Goal: Task Accomplishment & Management: Complete application form

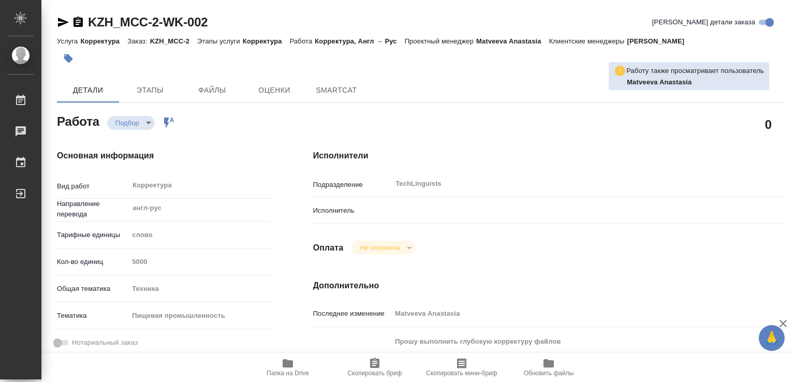
type textarea "x"
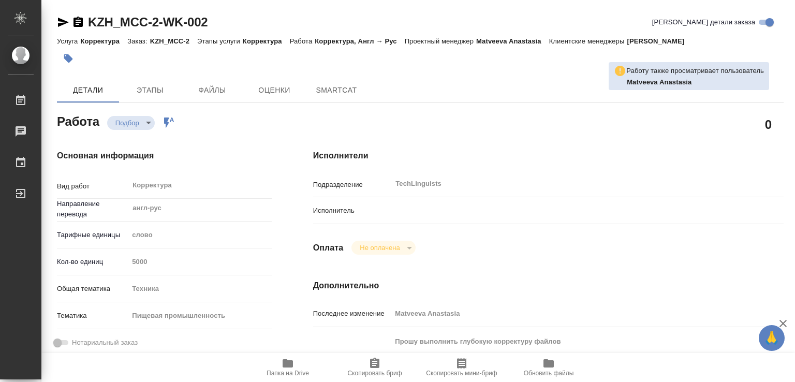
type textarea "x"
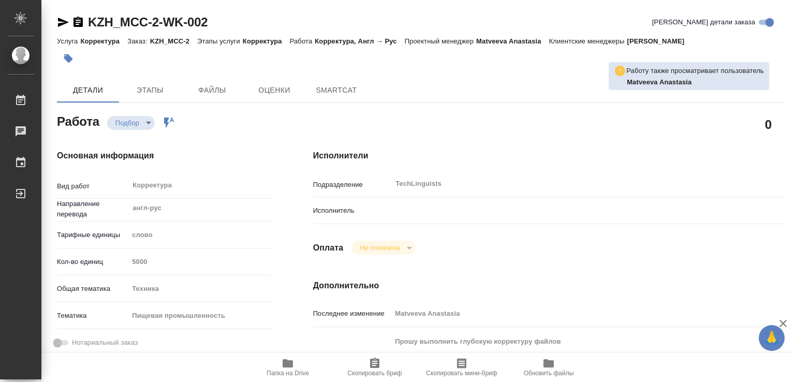
type textarea "x"
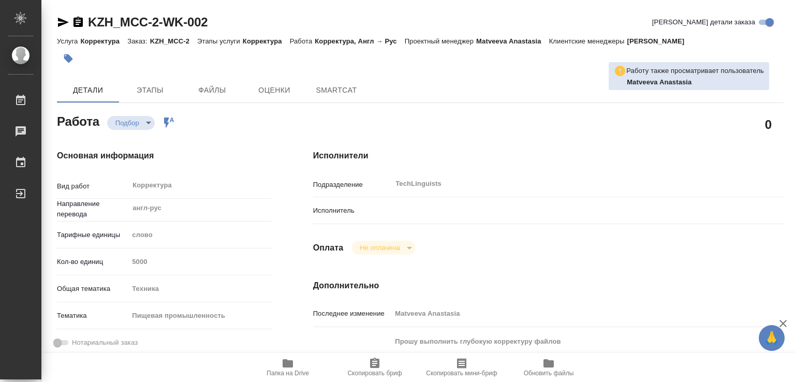
type textarea "x"
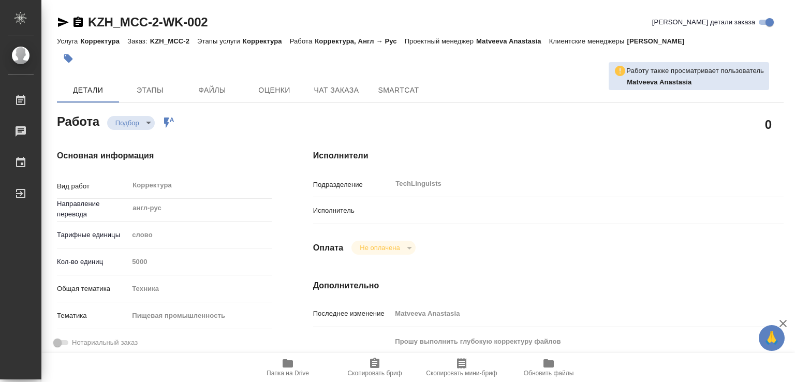
type textarea "x"
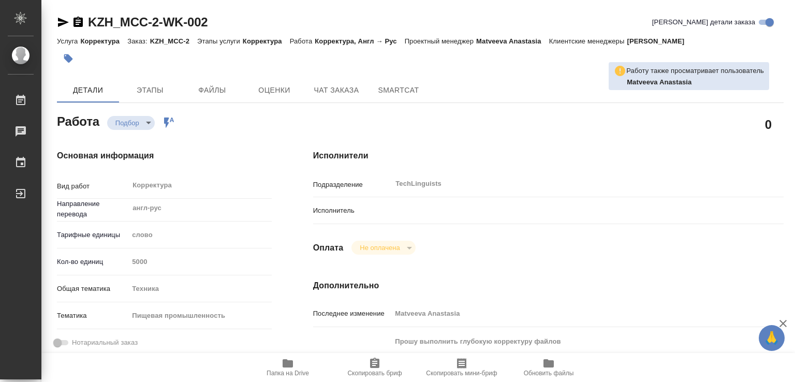
type textarea "x"
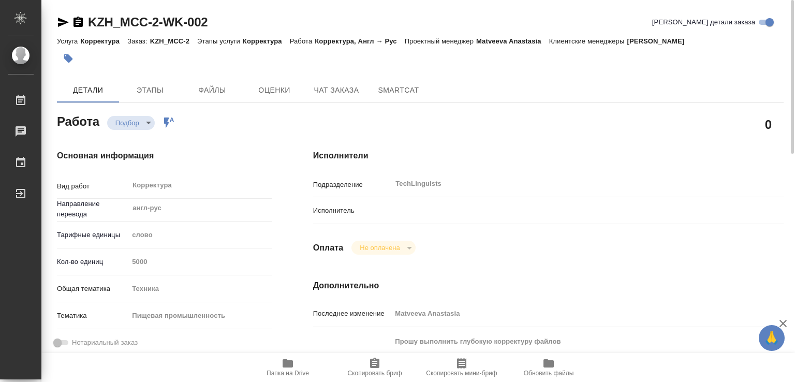
drag, startPoint x: 389, startPoint y: 208, endPoint x: 408, endPoint y: 211, distance: 19.5
click at [389, 208] on p "Исполнитель" at bounding box center [352, 211] width 79 height 10
click at [422, 214] on div at bounding box center [567, 210] width 353 height 18
click at [366, 224] on hr at bounding box center [548, 224] width 471 height 1
click at [358, 208] on p "Исполнитель" at bounding box center [352, 211] width 79 height 10
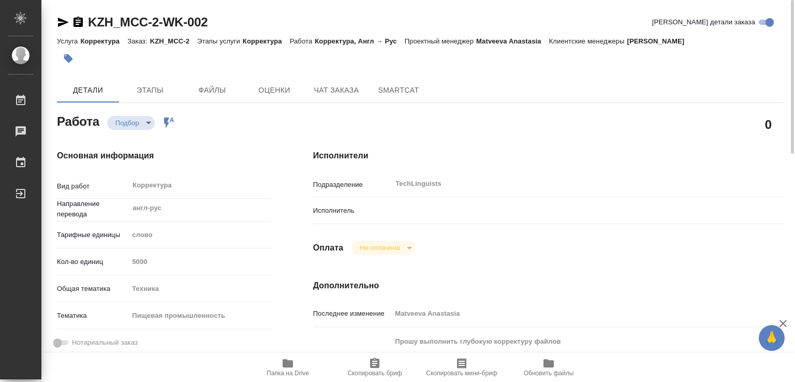
click at [413, 210] on div at bounding box center [567, 210] width 353 height 18
click at [439, 221] on div "Исполнитель" at bounding box center [548, 214] width 471 height 27
drag, startPoint x: 447, startPoint y: 215, endPoint x: 485, endPoint y: 200, distance: 40.9
click at [452, 214] on div at bounding box center [567, 210] width 353 height 18
drag, startPoint x: 485, startPoint y: 200, endPoint x: 459, endPoint y: 218, distance: 31.6
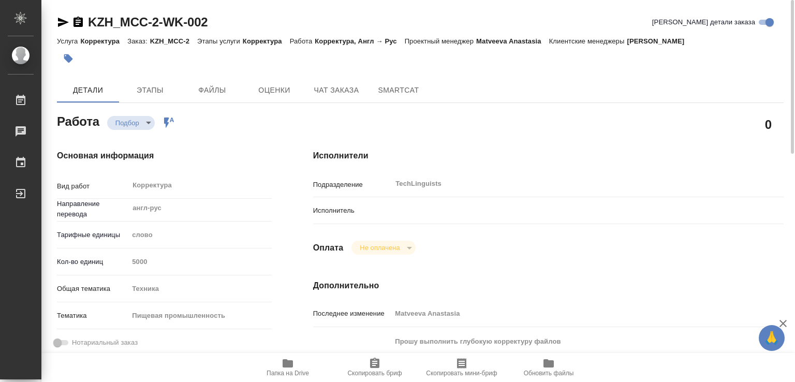
click at [483, 207] on div "Подразделение TechLinguists ​ Исполнитель" at bounding box center [548, 202] width 471 height 54
click at [459, 218] on div at bounding box center [567, 210] width 353 height 18
click at [468, 211] on div at bounding box center [567, 210] width 353 height 18
click at [636, 198] on div "Подразделение TechLinguists ​" at bounding box center [548, 188] width 471 height 27
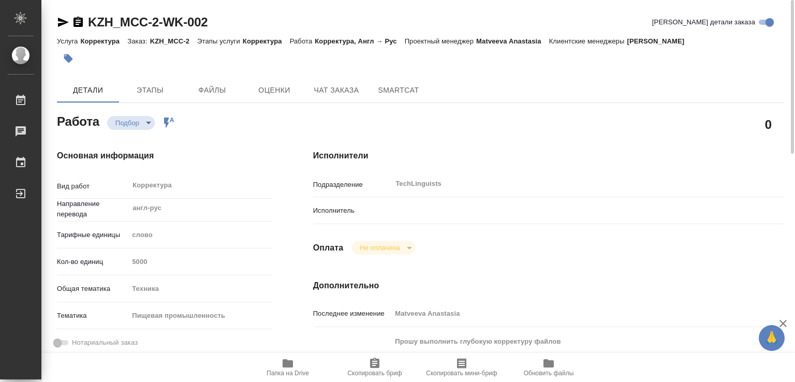
click at [406, 206] on div at bounding box center [567, 210] width 353 height 18
drag, startPoint x: 433, startPoint y: 205, endPoint x: 509, endPoint y: 191, distance: 76.9
click at [452, 206] on div at bounding box center [567, 210] width 353 height 18
drag, startPoint x: 509, startPoint y: 191, endPoint x: 516, endPoint y: 191, distance: 7.2
click at [515, 191] on div "TechLinguists ​" at bounding box center [567, 184] width 353 height 19
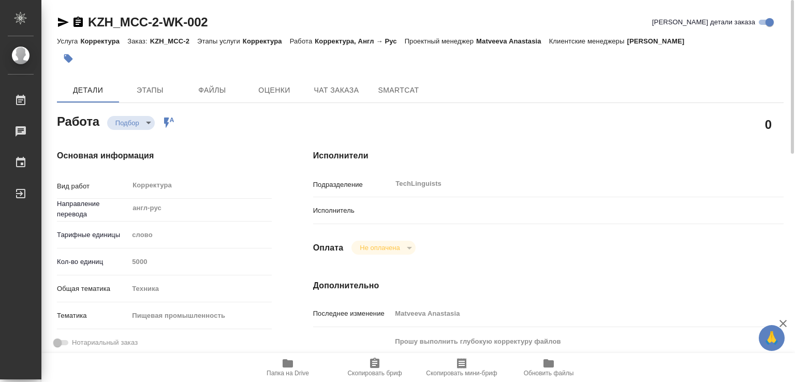
click at [532, 192] on div "TechLinguists ​" at bounding box center [567, 184] width 353 height 19
type textarea "x"
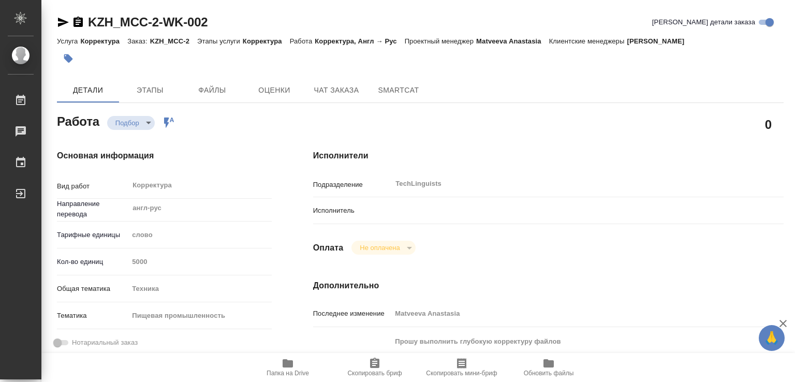
type textarea "x"
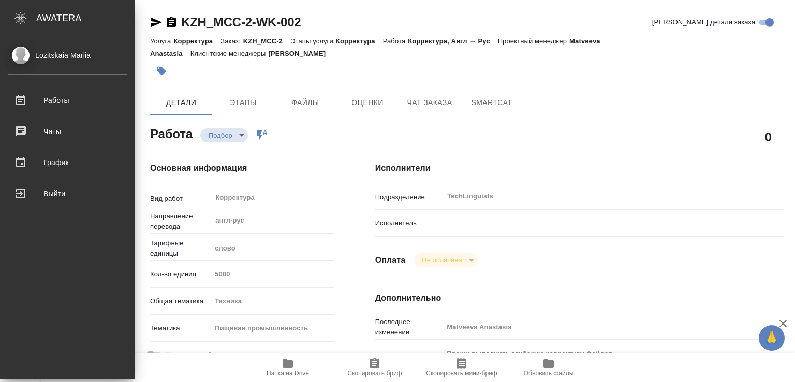
type textarea "x"
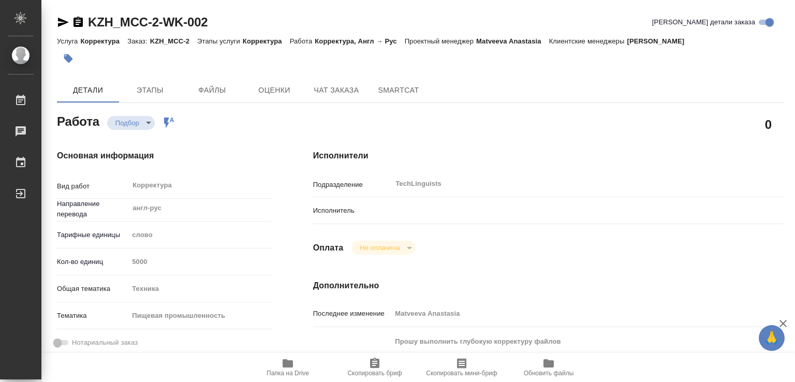
click at [407, 246] on div "Не оплачена" at bounding box center [384, 248] width 64 height 14
click at [362, 212] on p "Исполнитель" at bounding box center [352, 211] width 79 height 10
click at [326, 207] on p "Исполнитель" at bounding box center [352, 211] width 79 height 10
click at [303, 212] on div "Исполнители Подразделение TechLinguists ​ Исполнитель Оплата Не оплачена notPay…" at bounding box center [549, 350] width 512 height 442
click at [315, 227] on div "Исполнитель" at bounding box center [548, 214] width 471 height 27
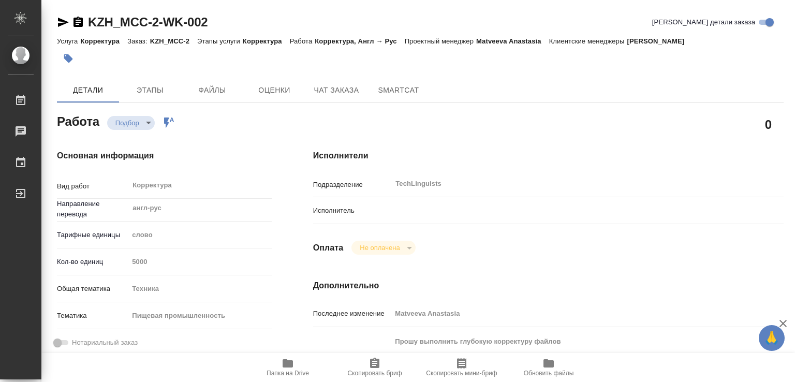
drag, startPoint x: 333, startPoint y: 221, endPoint x: 339, endPoint y: 220, distance: 5.8
click at [337, 220] on div "Исполнитель" at bounding box center [548, 214] width 471 height 27
drag, startPoint x: 360, startPoint y: 220, endPoint x: 369, endPoint y: 219, distance: 8.3
click at [361, 220] on div "Исполнитель" at bounding box center [548, 214] width 471 height 27
drag, startPoint x: 388, startPoint y: 218, endPoint x: 408, endPoint y: 213, distance: 19.8
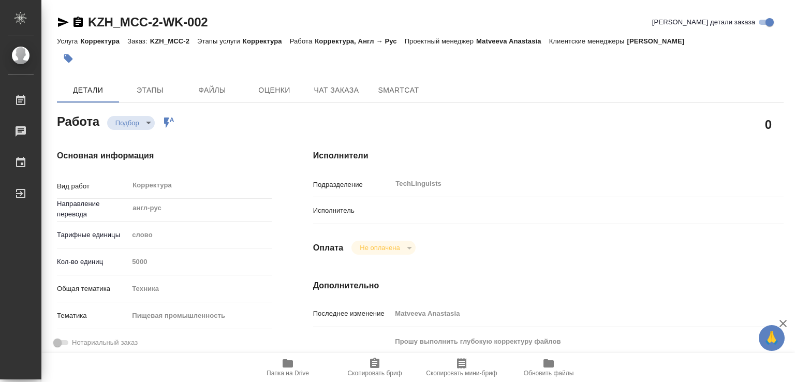
click at [392, 218] on div "Исполнитель" at bounding box center [548, 210] width 471 height 18
click at [410, 212] on div at bounding box center [567, 210] width 353 height 18
drag, startPoint x: 420, startPoint y: 207, endPoint x: 472, endPoint y: 207, distance: 51.8
click at [467, 207] on div at bounding box center [567, 210] width 353 height 18
click at [505, 198] on div "Подразделение TechLinguists ​" at bounding box center [548, 188] width 471 height 27
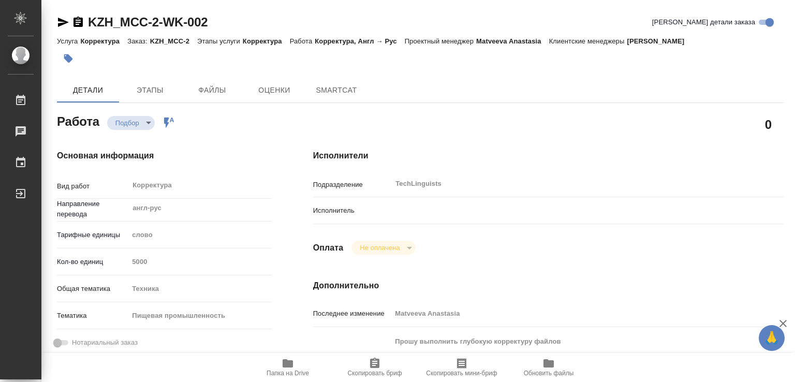
type textarea "x"
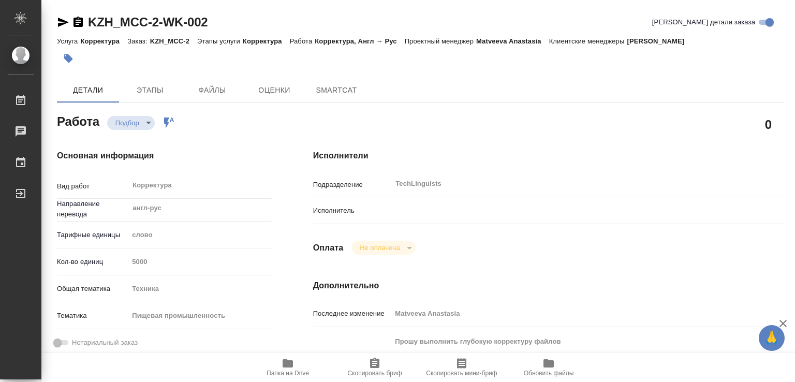
type textarea "x"
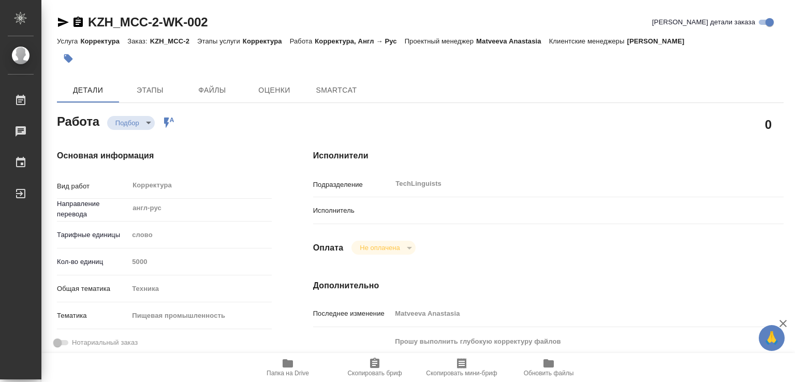
type textarea "x"
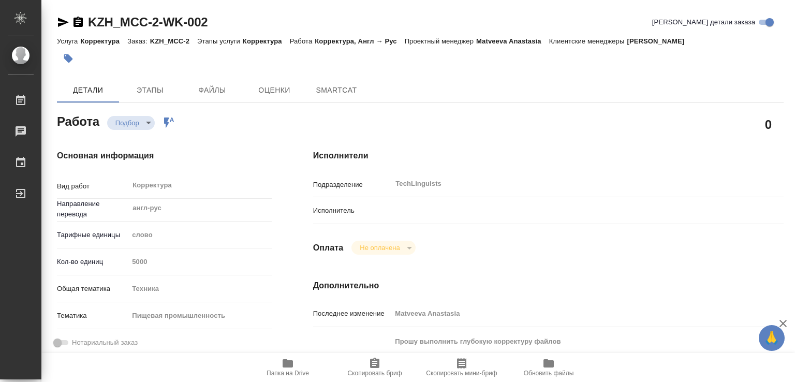
type textarea "x"
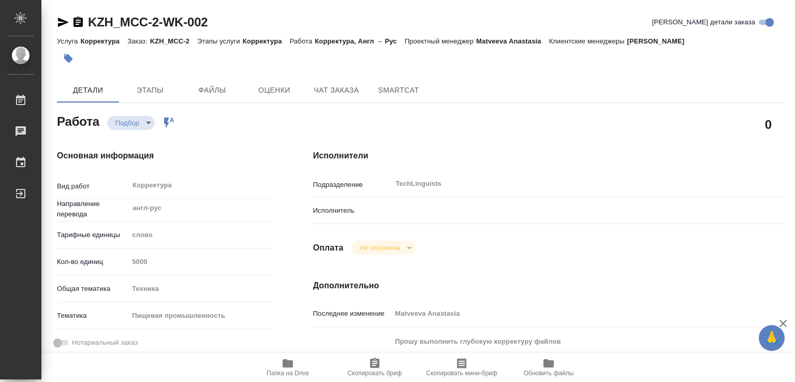
click at [404, 195] on div "Подразделение TechLinguists ​" at bounding box center [548, 188] width 471 height 27
type textarea "x"
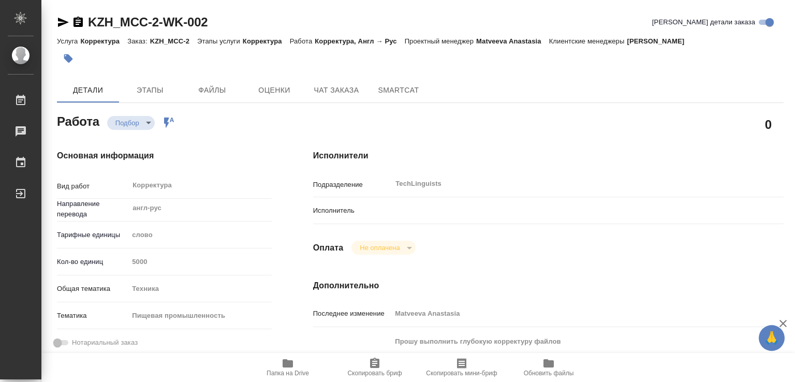
type textarea "x"
click at [402, 214] on div at bounding box center [567, 210] width 353 height 18
type textarea "x"
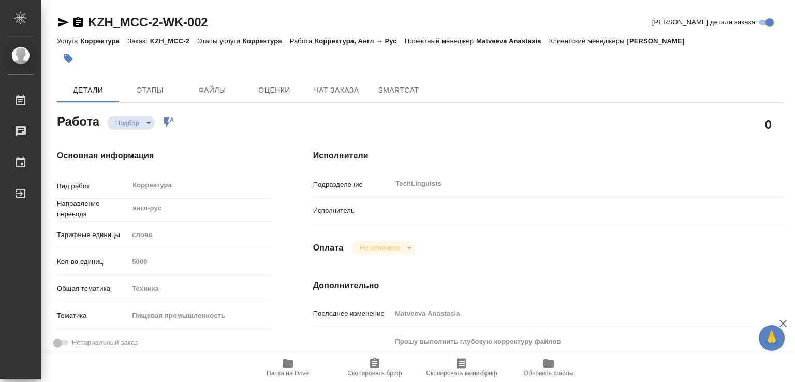
type textarea "x"
click at [158, 88] on span "Этапы" at bounding box center [150, 90] width 50 height 13
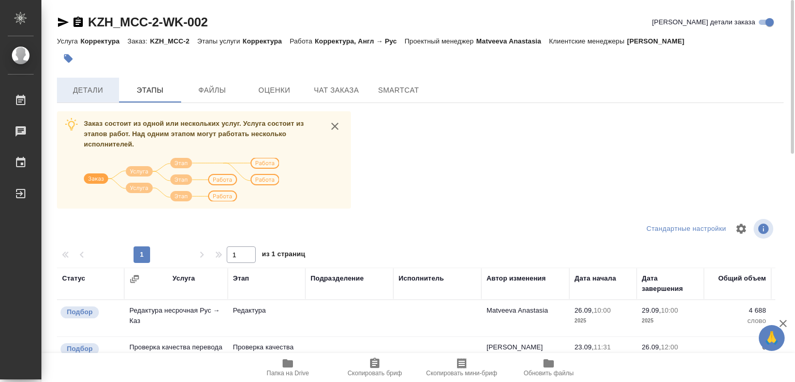
click at [94, 88] on span "Детали" at bounding box center [88, 90] width 50 height 13
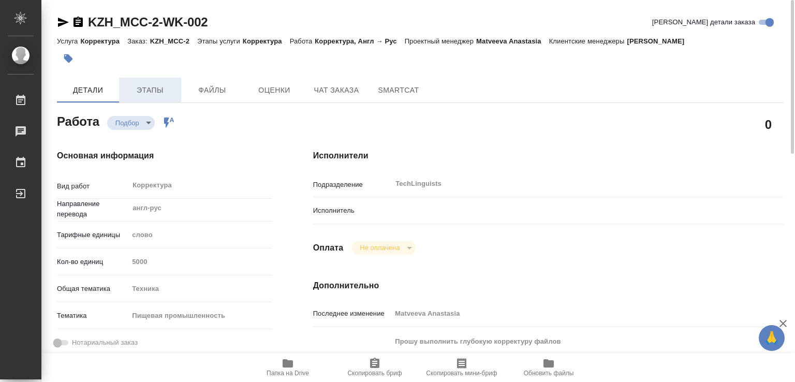
click at [135, 88] on span "Этапы" at bounding box center [150, 90] width 50 height 13
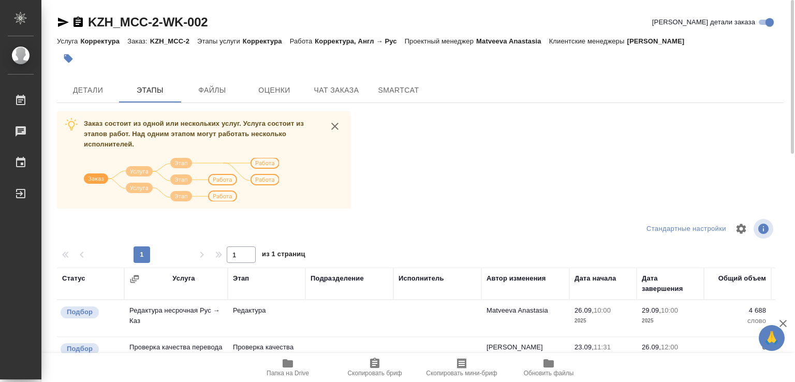
scroll to position [104, 0]
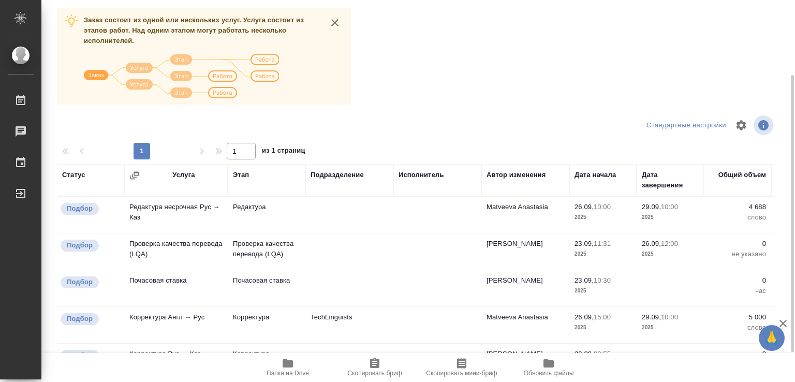
drag, startPoint x: 427, startPoint y: 176, endPoint x: 425, endPoint y: 183, distance: 7.4
click at [427, 178] on div "Исполнитель" at bounding box center [422, 175] width 46 height 10
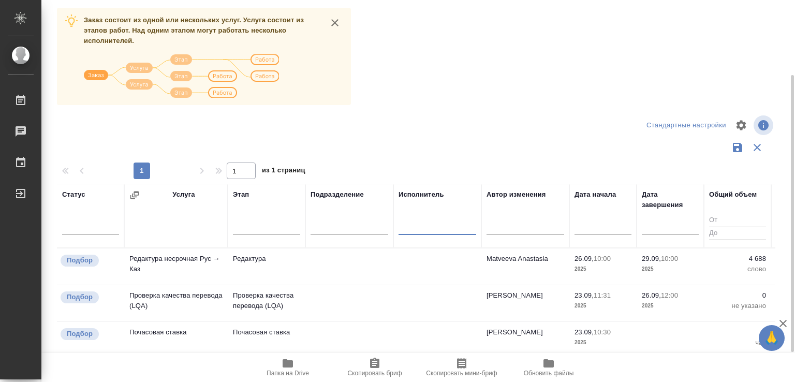
click at [414, 224] on input "text" at bounding box center [438, 228] width 78 height 13
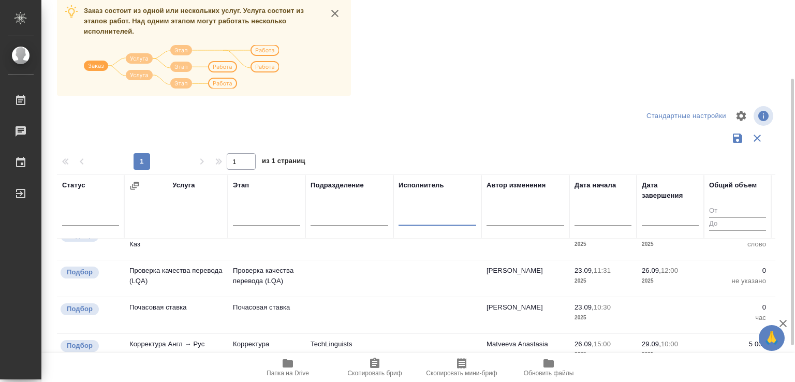
scroll to position [61, 0]
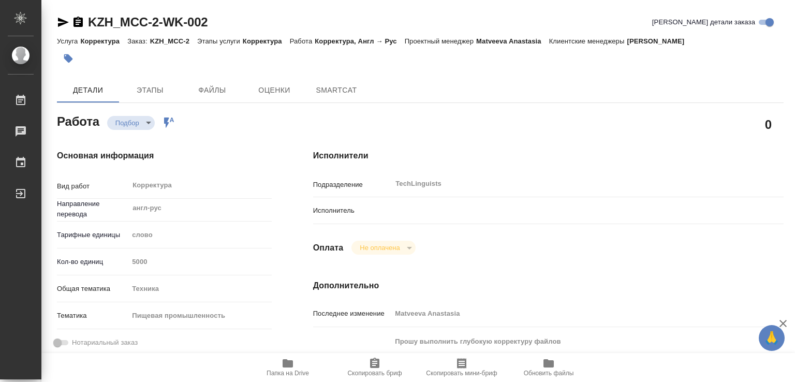
type textarea "x"
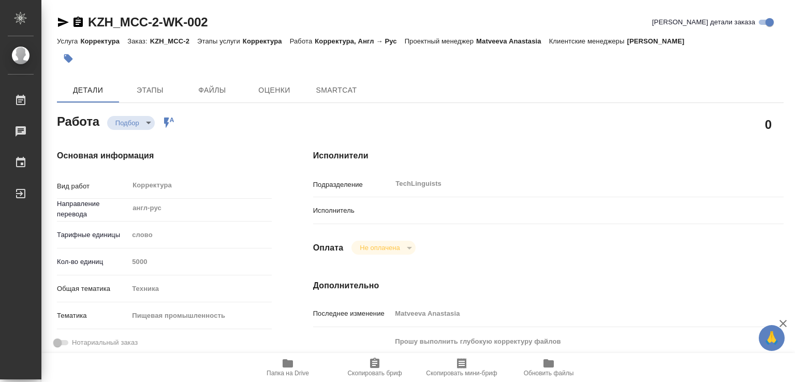
type textarea "x"
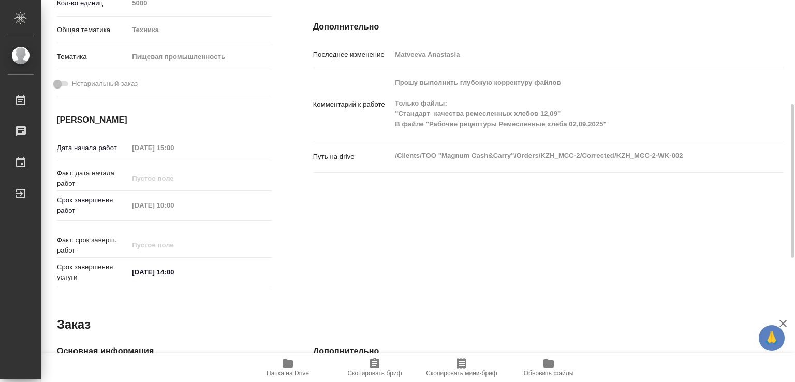
type textarea "x"
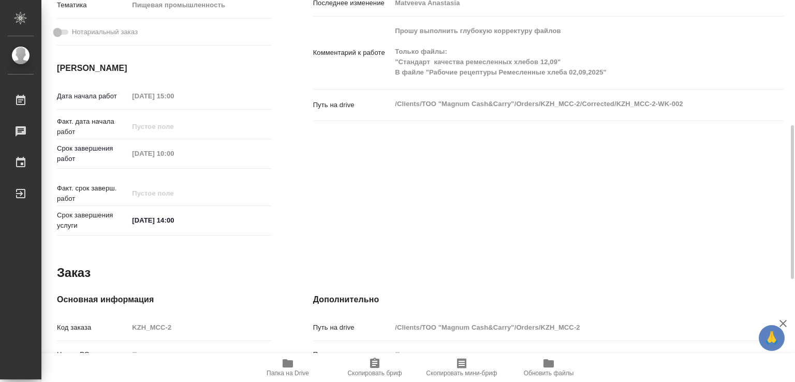
type textarea "x"
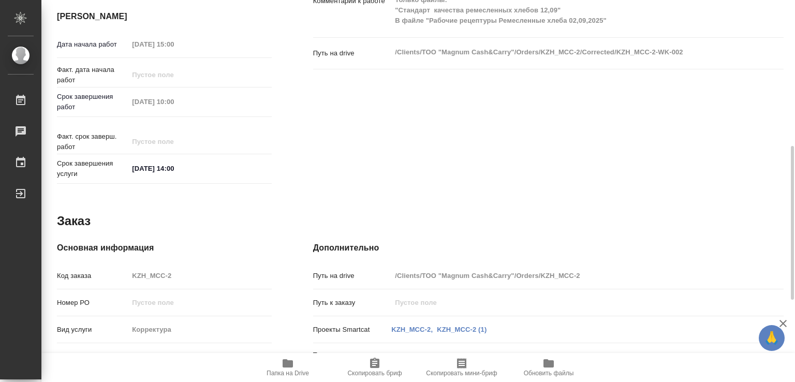
type textarea "x"
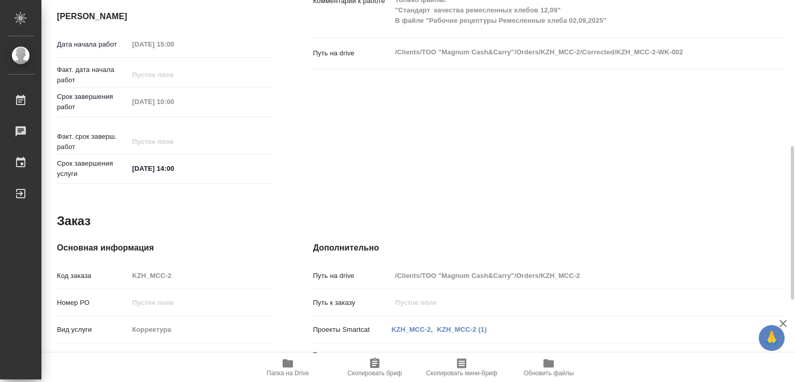
type textarea "x"
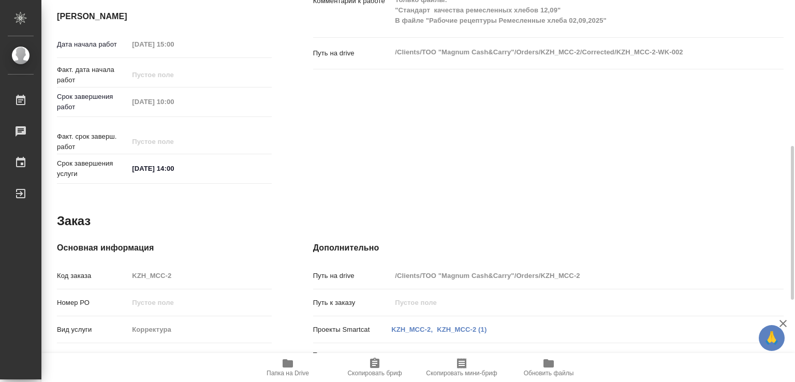
type textarea "x"
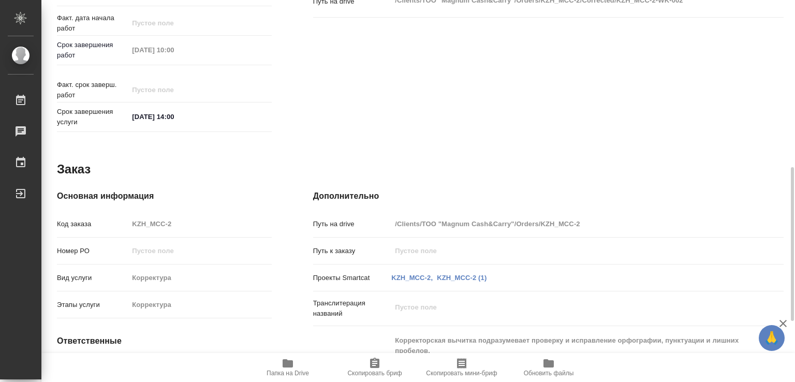
type textarea "x"
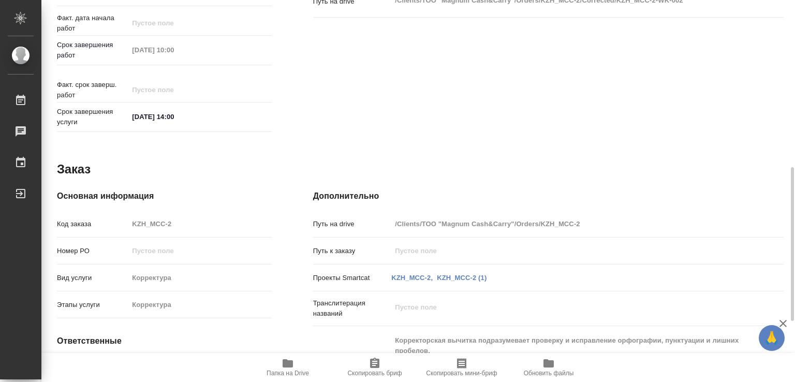
type textarea "x"
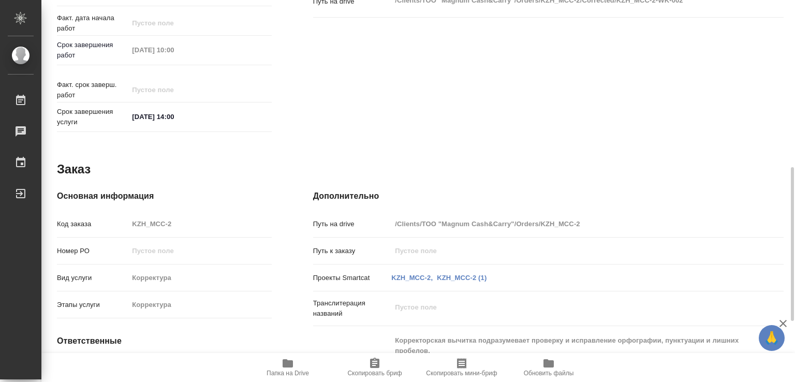
type textarea "x"
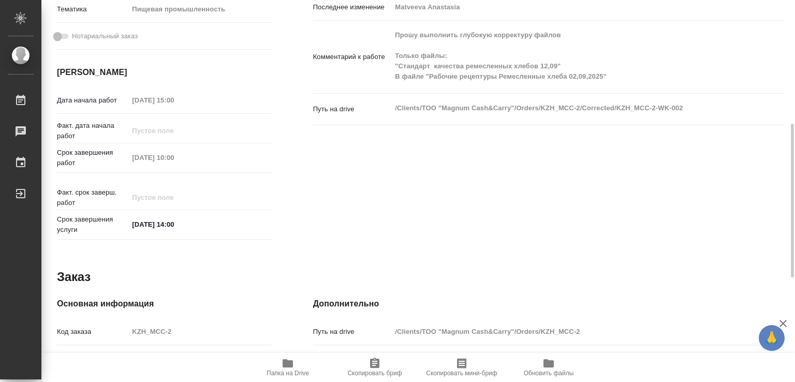
scroll to position [99, 0]
